Goal: Task Accomplishment & Management: Manage account settings

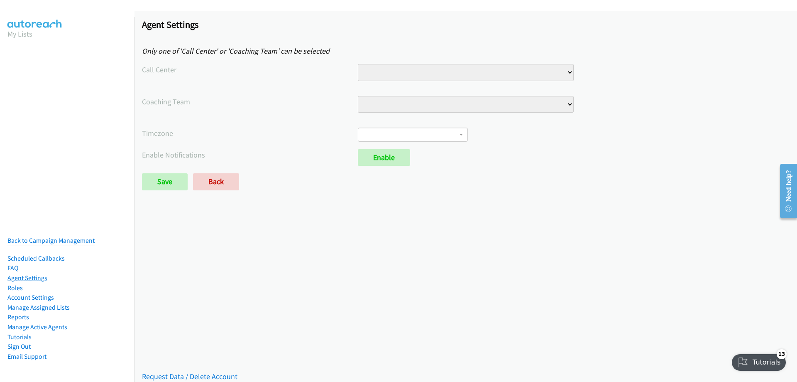
click at [37, 274] on link "Agent Settings" at bounding box center [27, 278] width 40 height 8
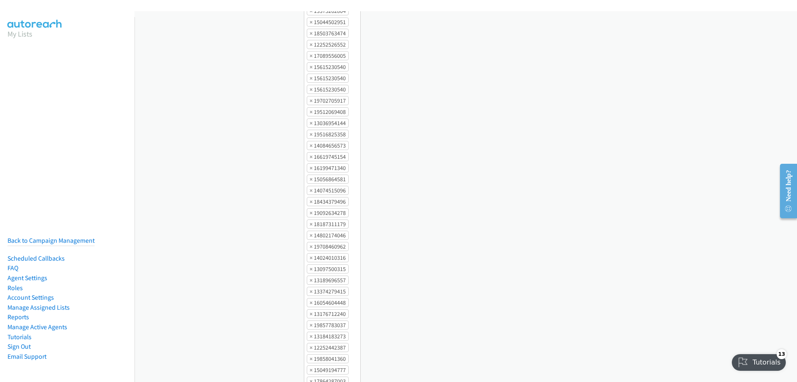
scroll to position [1121, 0]
